Goal: Task Accomplishment & Management: Check status

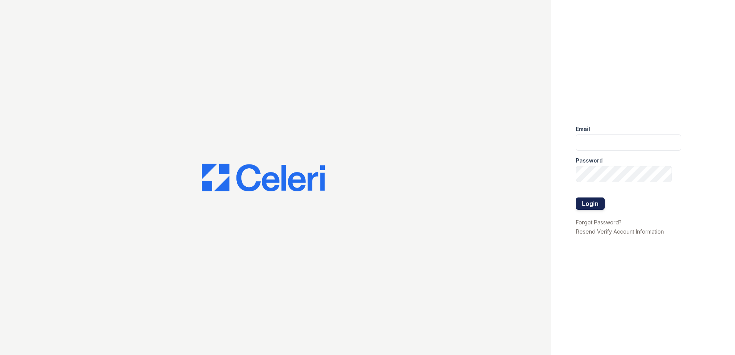
type input "Renewtaunton@trinity-pm.com"
click at [596, 205] on button "Login" at bounding box center [590, 204] width 29 height 12
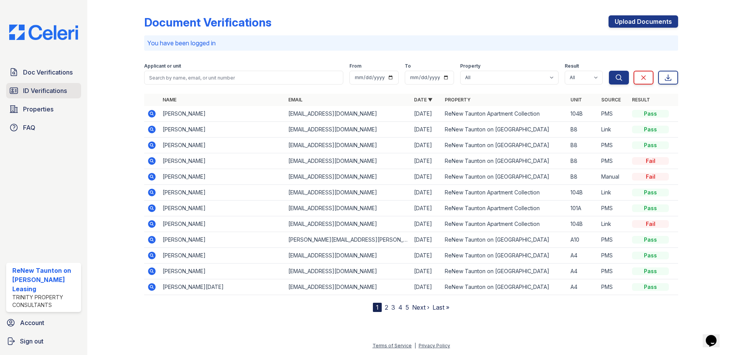
click at [42, 94] on span "ID Verifications" at bounding box center [45, 90] width 44 height 9
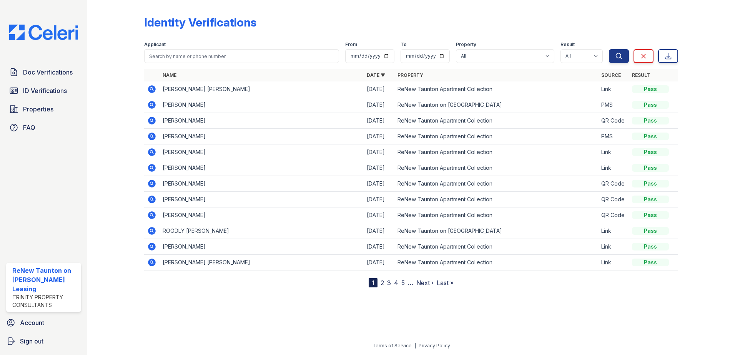
click at [383, 283] on link "2" at bounding box center [382, 283] width 3 height 8
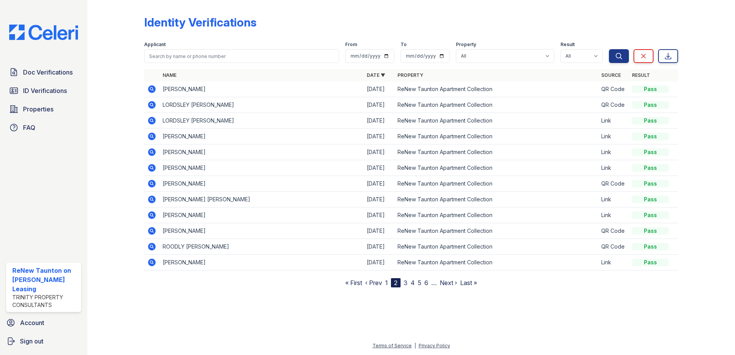
click at [386, 282] on link "1" at bounding box center [386, 283] width 3 height 8
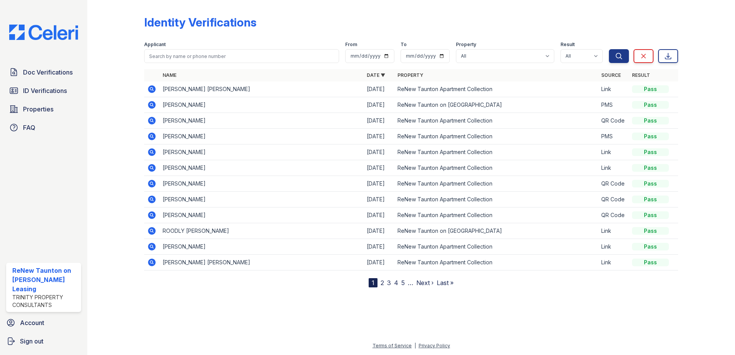
click at [153, 89] on icon at bounding box center [151, 89] width 9 height 9
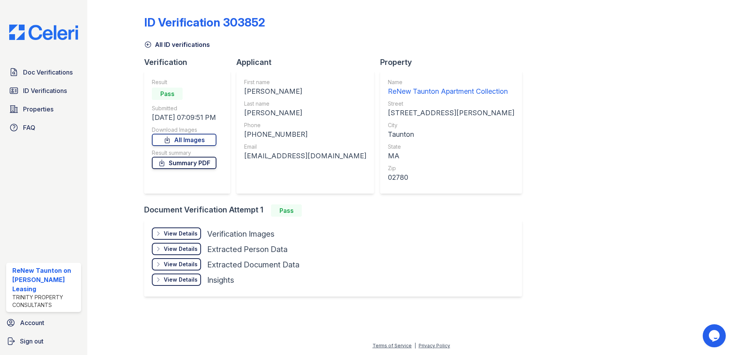
click at [186, 164] on link "Summary PDF" at bounding box center [184, 163] width 65 height 12
click at [183, 142] on link "All Images" at bounding box center [184, 140] width 65 height 12
click at [35, 92] on span "ID Verifications" at bounding box center [45, 90] width 44 height 9
